Goal: Check status

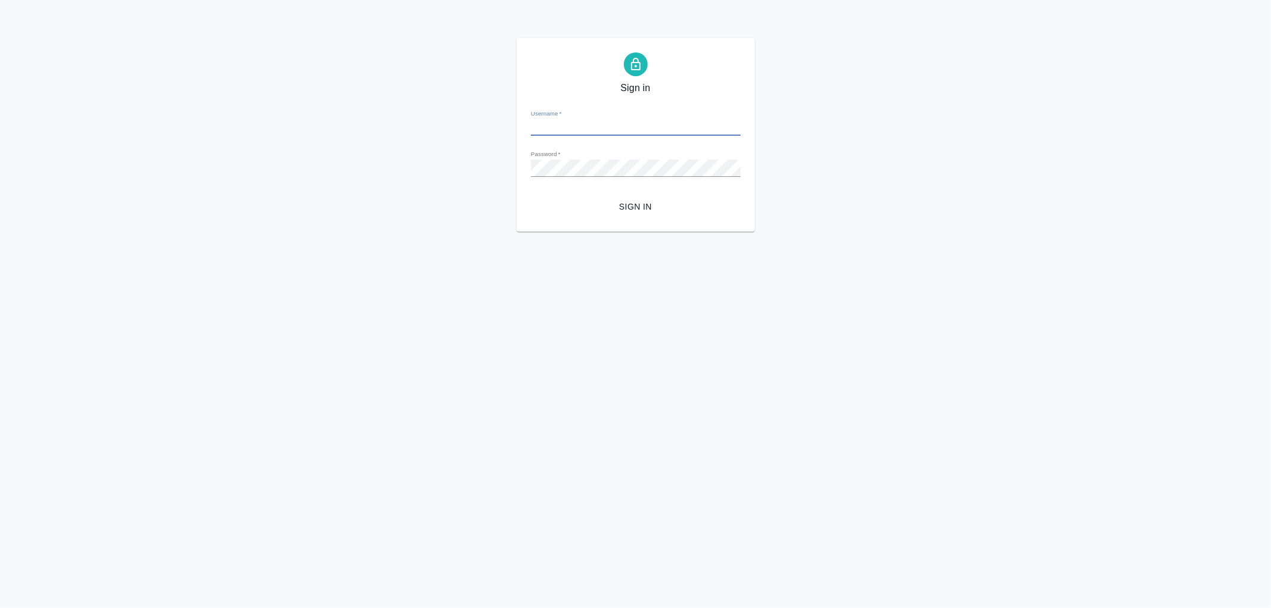
type input "[PERSON_NAME][EMAIL_ADDRESS][DOMAIN_NAME]"
click at [629, 213] on span "Sign in" at bounding box center [636, 207] width 191 height 15
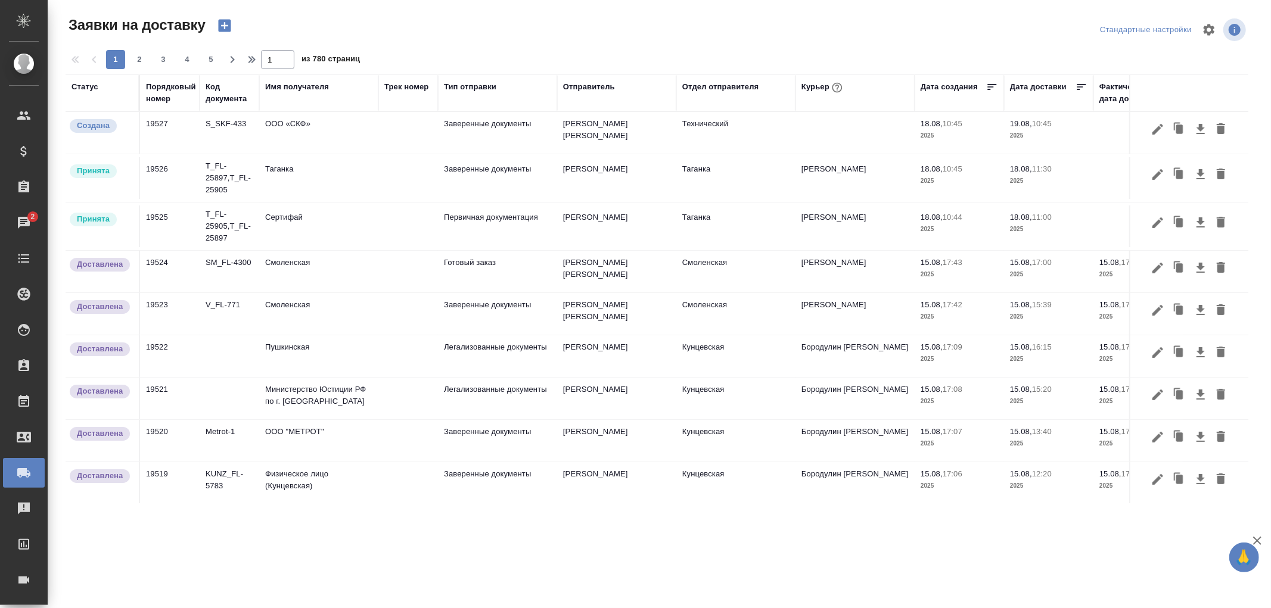
click at [164, 100] on div "Порядковый номер" at bounding box center [171, 93] width 50 height 24
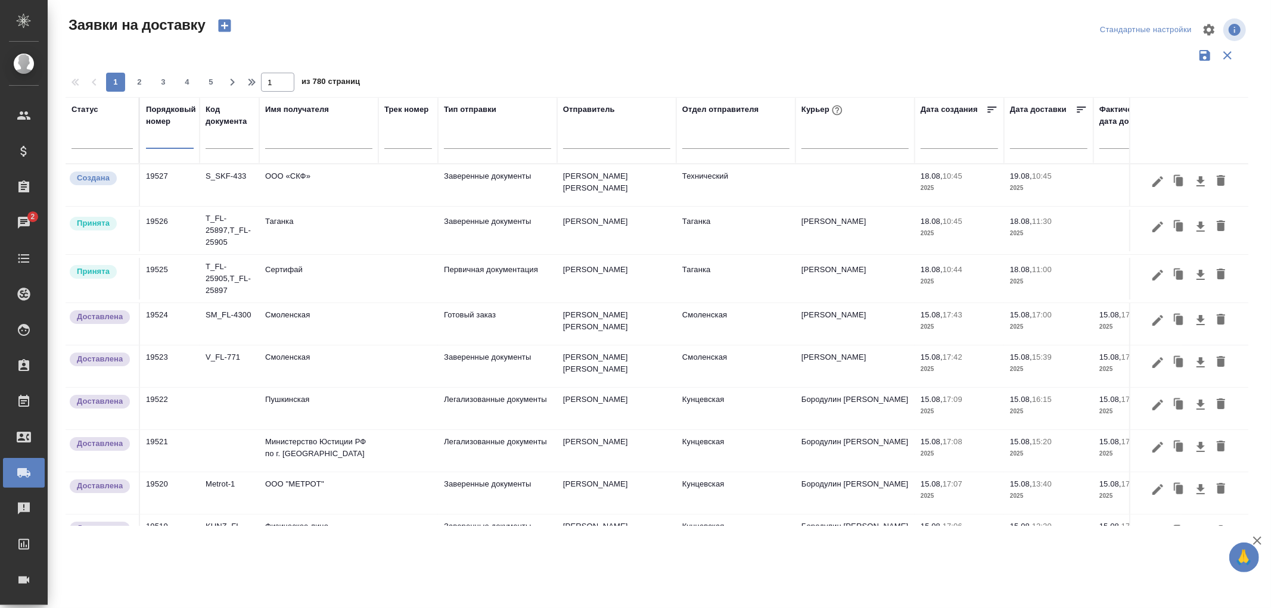
click at [157, 145] on input "text" at bounding box center [170, 140] width 48 height 17
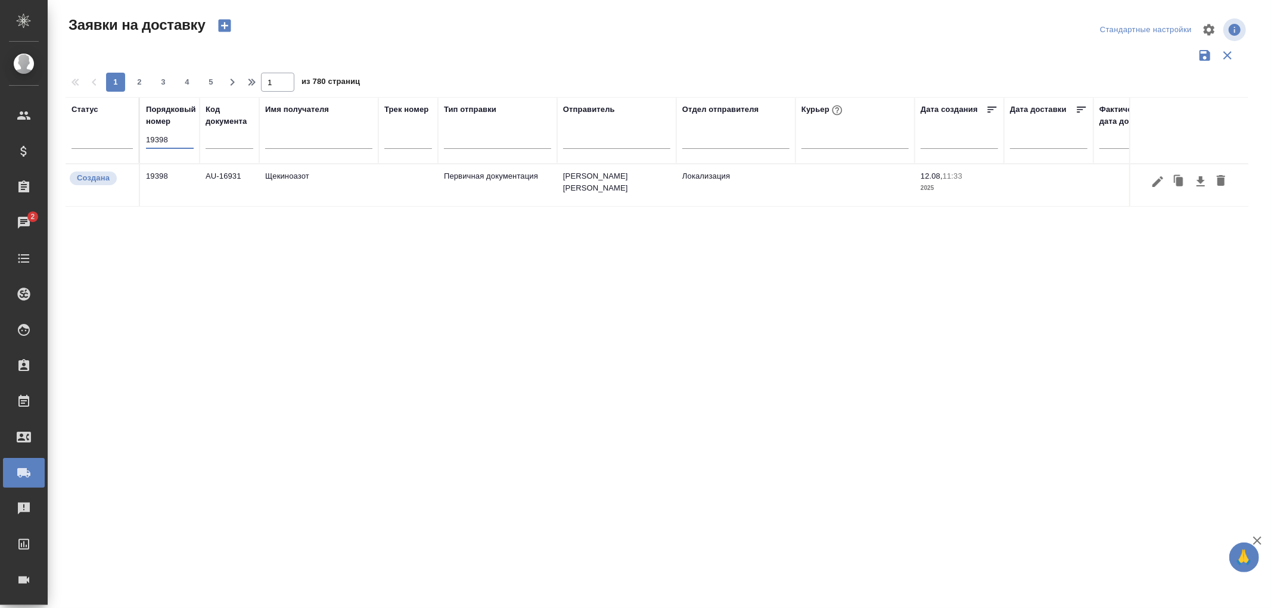
type input "19398"
click at [241, 175] on td "AU-16931" at bounding box center [230, 185] width 60 height 42
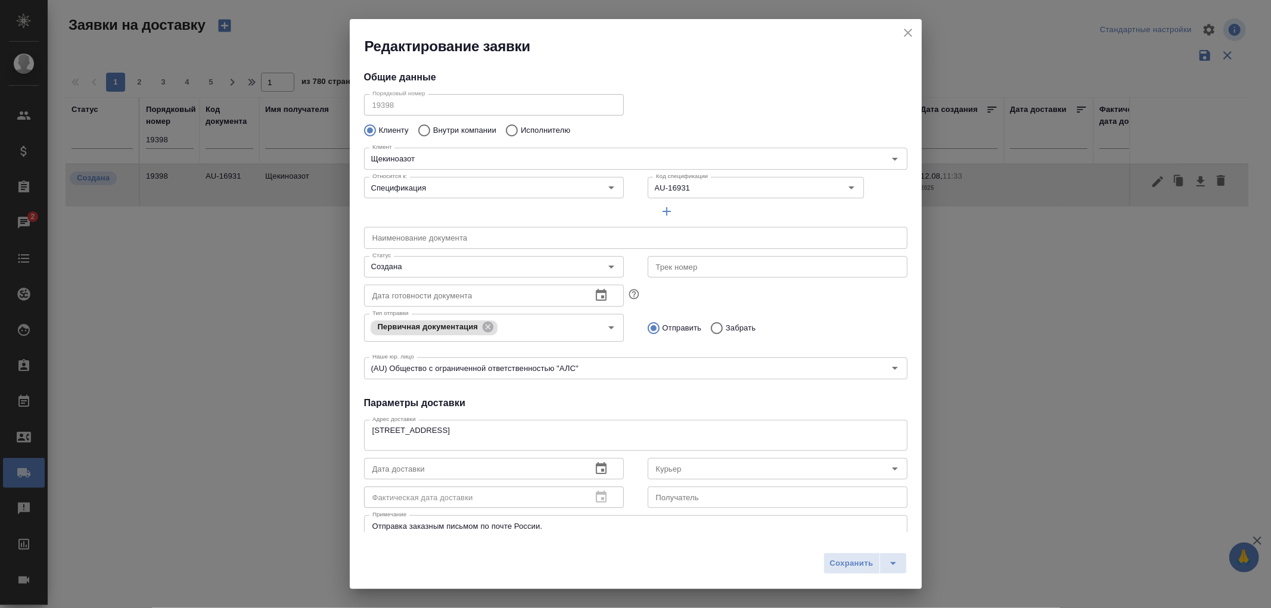
type input "[PERSON_NAME] [PERSON_NAME]"
type input "[PHONE_NUMBER]"
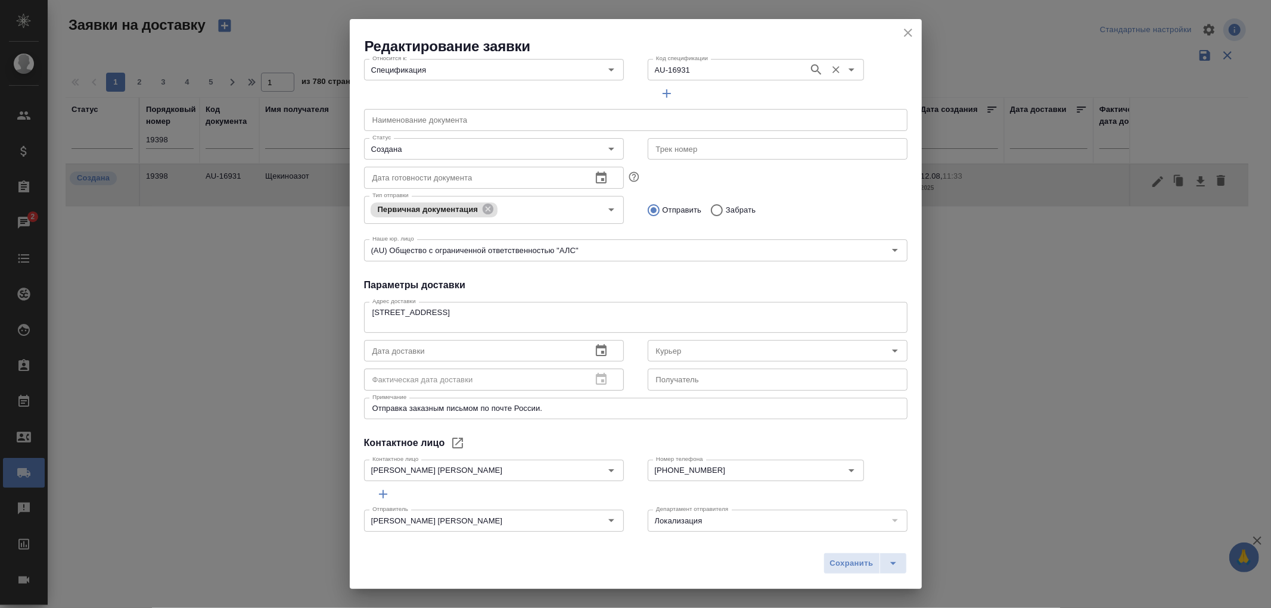
scroll to position [130, 0]
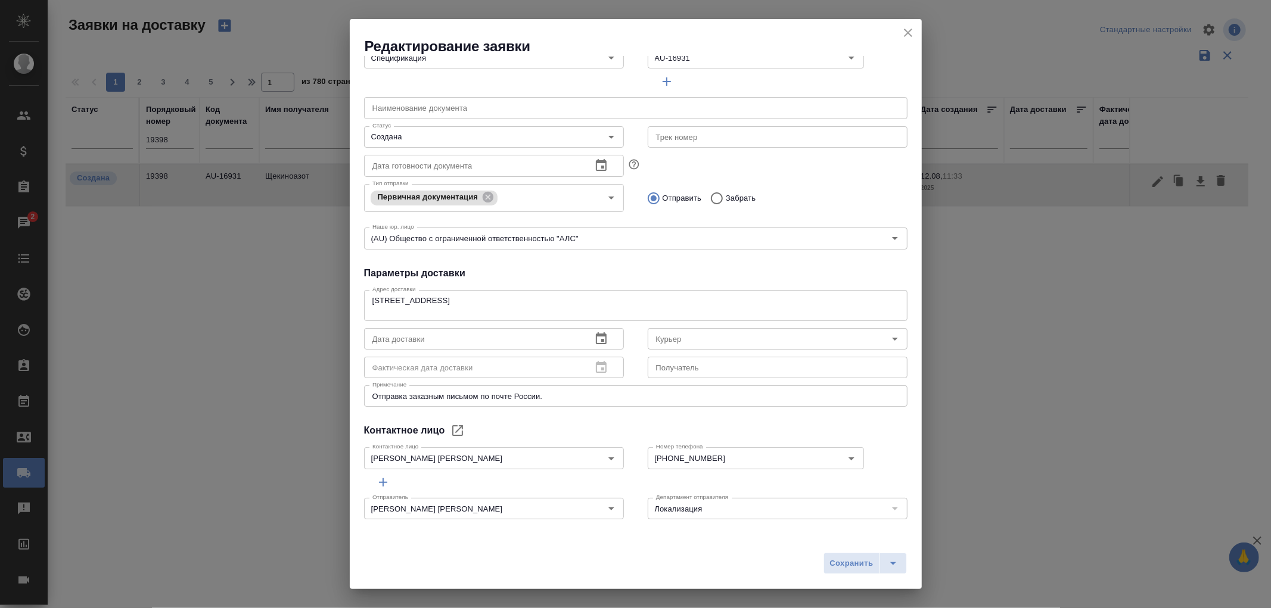
click at [911, 36] on icon "close" at bounding box center [908, 33] width 8 height 8
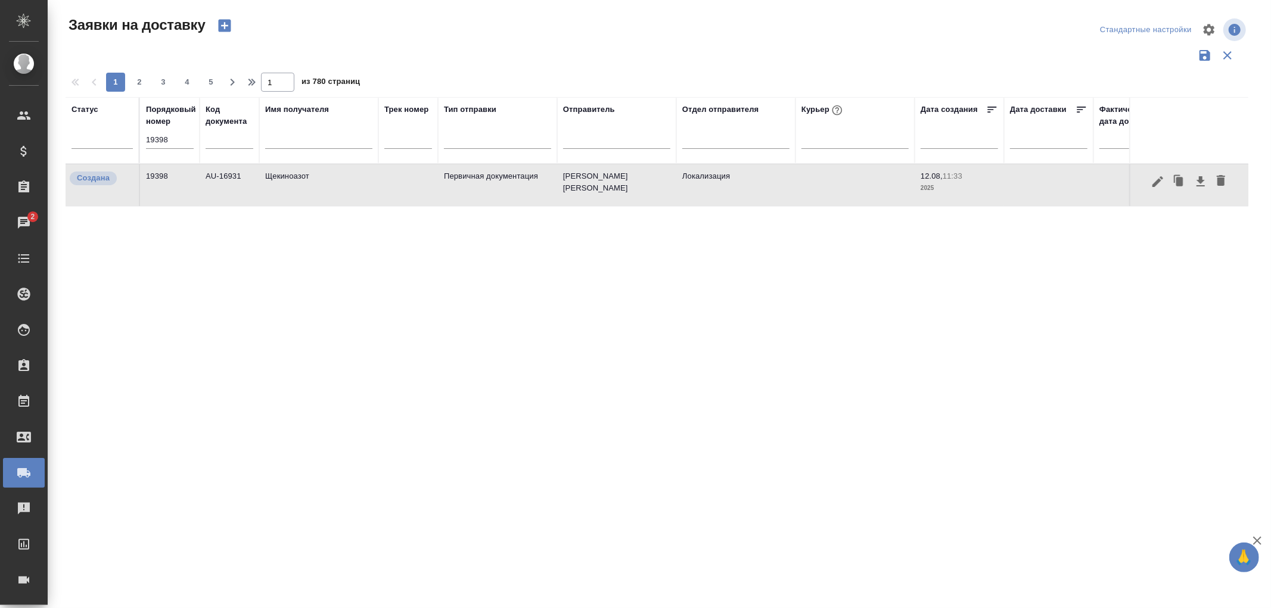
click at [718, 182] on td "Локализация" at bounding box center [735, 185] width 119 height 42
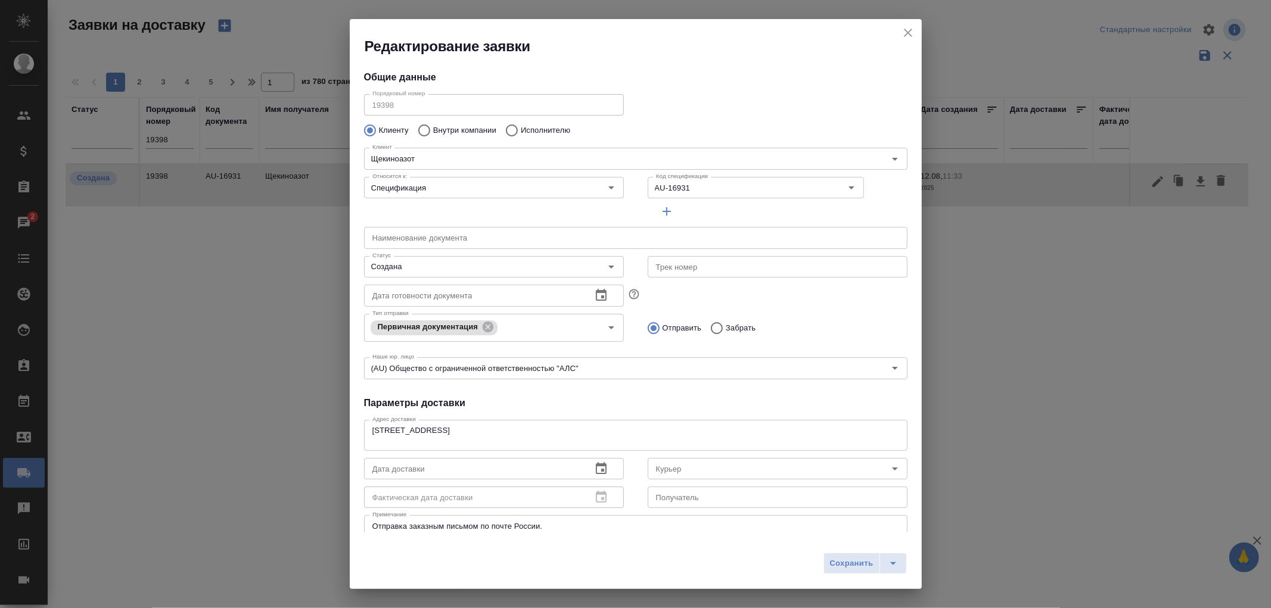
click at [898, 41] on h2 "Редактирование заявки" at bounding box center [643, 46] width 557 height 19
click at [907, 27] on icon "close" at bounding box center [908, 33] width 14 height 14
